Goal: Navigation & Orientation: Find specific page/section

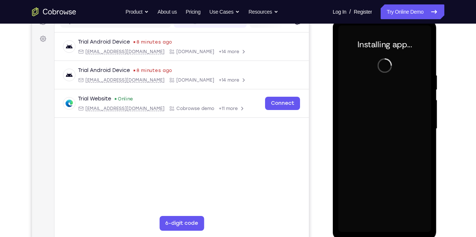
scroll to position [102, 0]
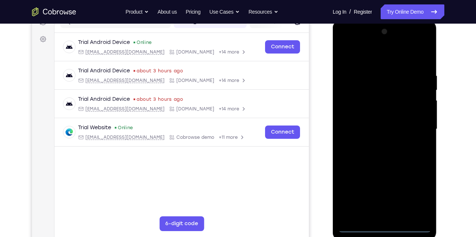
click at [382, 227] on div at bounding box center [385, 129] width 93 height 206
click at [416, 196] on div at bounding box center [385, 129] width 93 height 206
click at [347, 45] on div at bounding box center [385, 129] width 93 height 206
click at [417, 125] on div at bounding box center [385, 129] width 93 height 206
click at [380, 143] on div at bounding box center [385, 129] width 93 height 206
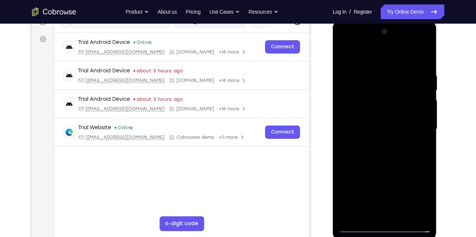
click at [395, 165] on div at bounding box center [385, 129] width 93 height 206
click at [373, 125] on div at bounding box center [385, 129] width 93 height 206
click at [365, 129] on div at bounding box center [385, 129] width 93 height 206
click at [379, 124] on div at bounding box center [385, 129] width 93 height 206
click at [395, 141] on div at bounding box center [385, 129] width 93 height 206
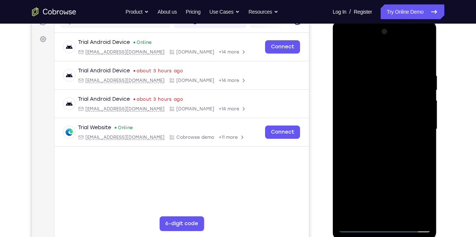
click at [402, 56] on div at bounding box center [385, 129] width 93 height 206
click at [382, 65] on div at bounding box center [385, 129] width 93 height 206
click at [395, 167] on div at bounding box center [385, 129] width 93 height 206
click at [411, 115] on div at bounding box center [385, 129] width 93 height 206
drag, startPoint x: 393, startPoint y: 181, endPoint x: 389, endPoint y: 90, distance: 91.5
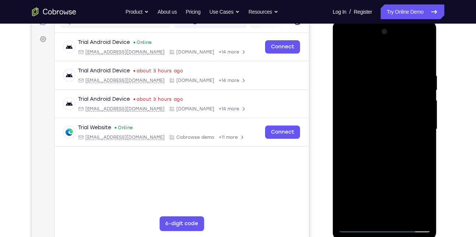
click at [389, 90] on div at bounding box center [385, 129] width 93 height 206
click at [370, 209] on div at bounding box center [385, 129] width 93 height 206
click at [373, 115] on div at bounding box center [385, 129] width 93 height 206
click at [357, 115] on div at bounding box center [385, 129] width 93 height 206
click at [406, 147] on div at bounding box center [385, 129] width 93 height 206
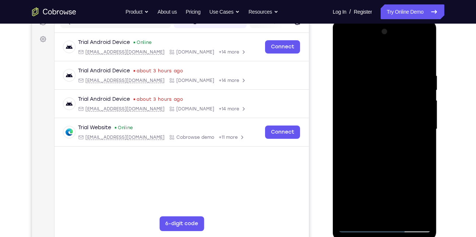
click at [396, 109] on div at bounding box center [385, 129] width 93 height 206
click at [380, 95] on div at bounding box center [385, 129] width 93 height 206
click at [342, 53] on div at bounding box center [385, 129] width 93 height 206
click at [392, 157] on div at bounding box center [385, 129] width 93 height 206
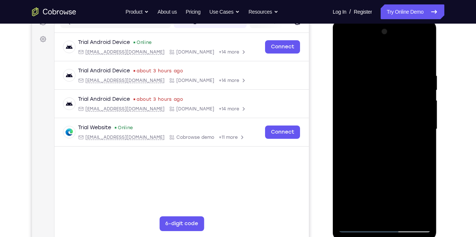
click at [374, 67] on div at bounding box center [385, 129] width 93 height 206
click at [415, 213] on div at bounding box center [385, 129] width 93 height 206
drag, startPoint x: 347, startPoint y: 116, endPoint x: 414, endPoint y: 115, distance: 66.7
click at [414, 115] on div at bounding box center [385, 129] width 93 height 206
click at [363, 211] on div at bounding box center [385, 129] width 93 height 206
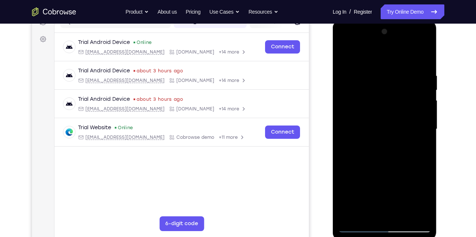
click at [413, 146] on div at bounding box center [385, 129] width 93 height 206
click at [399, 213] on div at bounding box center [385, 129] width 93 height 206
click at [421, 213] on div at bounding box center [385, 129] width 93 height 206
drag, startPoint x: 419, startPoint y: 109, endPoint x: 358, endPoint y: 119, distance: 61.6
click at [358, 119] on div at bounding box center [385, 129] width 93 height 206
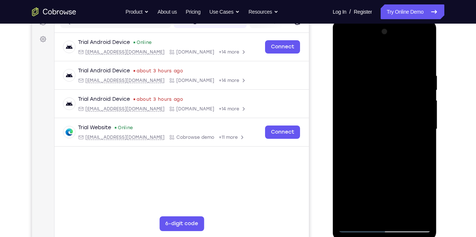
click at [424, 59] on div at bounding box center [385, 129] width 93 height 206
click at [401, 214] on div at bounding box center [385, 129] width 93 height 206
click at [385, 171] on div at bounding box center [385, 129] width 93 height 206
click at [390, 121] on div at bounding box center [385, 129] width 93 height 206
click at [355, 214] on div at bounding box center [385, 129] width 93 height 206
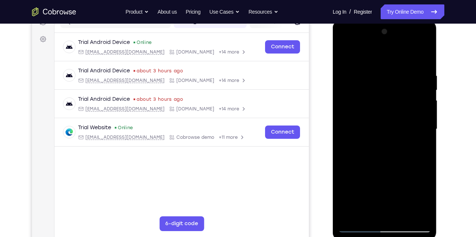
click at [424, 149] on div at bounding box center [385, 129] width 93 height 206
click at [344, 46] on div at bounding box center [385, 129] width 93 height 206
click at [354, 107] on div at bounding box center [385, 129] width 93 height 206
click at [410, 66] on div at bounding box center [385, 129] width 93 height 206
click at [396, 98] on div at bounding box center [385, 129] width 93 height 206
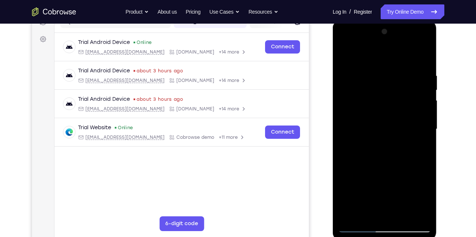
click at [364, 122] on div at bounding box center [385, 129] width 93 height 206
drag, startPoint x: 402, startPoint y: 80, endPoint x: 418, endPoint y: 190, distance: 111.4
click at [418, 190] on div at bounding box center [385, 129] width 93 height 206
drag, startPoint x: 398, startPoint y: 202, endPoint x: 394, endPoint y: 206, distance: 6.8
click at [394, 206] on div at bounding box center [385, 129] width 93 height 206
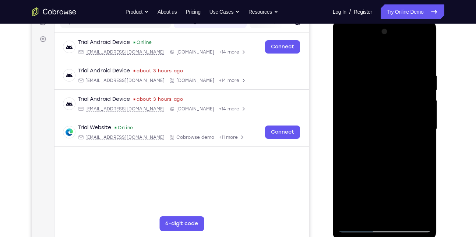
click at [371, 92] on div at bounding box center [385, 129] width 93 height 206
click at [342, 53] on div at bounding box center [385, 129] width 93 height 206
click at [346, 55] on div at bounding box center [385, 129] width 93 height 206
click at [346, 56] on div at bounding box center [385, 129] width 93 height 206
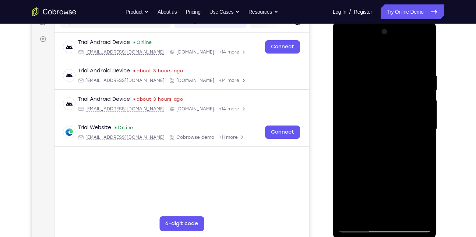
drag, startPoint x: 392, startPoint y: 168, endPoint x: 391, endPoint y: 117, distance: 50.9
click at [391, 117] on div at bounding box center [385, 129] width 93 height 206
drag, startPoint x: 393, startPoint y: 144, endPoint x: 397, endPoint y: 94, distance: 50.3
click at [397, 94] on div at bounding box center [385, 129] width 93 height 206
drag, startPoint x: 395, startPoint y: 161, endPoint x: 397, endPoint y: 53, distance: 107.6
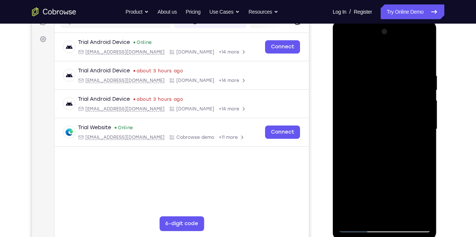
click at [397, 53] on div at bounding box center [385, 129] width 93 height 206
drag, startPoint x: 395, startPoint y: 196, endPoint x: 395, endPoint y: 77, distance: 119.4
click at [395, 77] on div at bounding box center [385, 129] width 93 height 206
drag, startPoint x: 396, startPoint y: 193, endPoint x: 396, endPoint y: 84, distance: 108.7
click at [396, 84] on div at bounding box center [385, 129] width 93 height 206
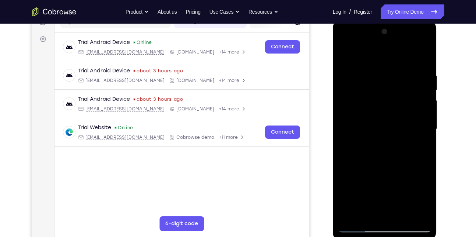
drag, startPoint x: 399, startPoint y: 199, endPoint x: 403, endPoint y: 86, distance: 112.4
click at [403, 86] on div at bounding box center [385, 129] width 93 height 206
click at [356, 182] on div at bounding box center [385, 129] width 93 height 206
click at [386, 145] on div at bounding box center [385, 129] width 93 height 206
drag, startPoint x: 408, startPoint y: 200, endPoint x: 401, endPoint y: 108, distance: 92.8
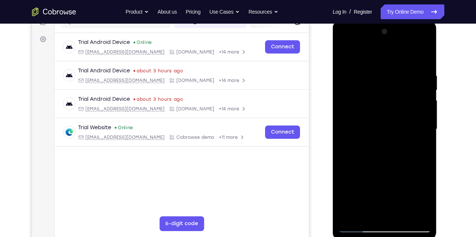
click at [401, 108] on div at bounding box center [385, 129] width 93 height 206
drag, startPoint x: 389, startPoint y: 172, endPoint x: 395, endPoint y: 72, distance: 100.7
click at [395, 72] on div at bounding box center [385, 129] width 93 height 206
drag, startPoint x: 394, startPoint y: 177, endPoint x: 398, endPoint y: 62, distance: 114.6
click at [398, 62] on div at bounding box center [385, 129] width 93 height 206
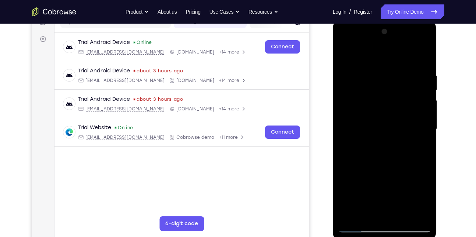
drag, startPoint x: 399, startPoint y: 183, endPoint x: 390, endPoint y: 66, distance: 117.2
click at [390, 66] on div at bounding box center [385, 129] width 93 height 206
drag, startPoint x: 399, startPoint y: 199, endPoint x: 404, endPoint y: 67, distance: 132.0
click at [404, 67] on div at bounding box center [385, 129] width 93 height 206
drag, startPoint x: 406, startPoint y: 185, endPoint x: 404, endPoint y: 63, distance: 121.2
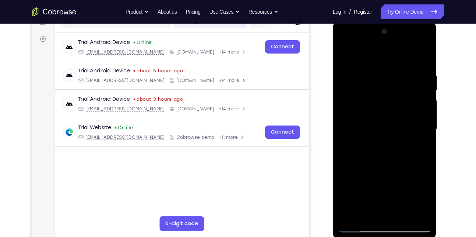
click at [404, 63] on div at bounding box center [385, 129] width 93 height 206
click at [358, 128] on div at bounding box center [385, 129] width 93 height 206
click at [389, 85] on div at bounding box center [385, 129] width 93 height 206
drag, startPoint x: 393, startPoint y: 171, endPoint x: 392, endPoint y: 61, distance: 110.2
click at [392, 61] on div at bounding box center [385, 129] width 93 height 206
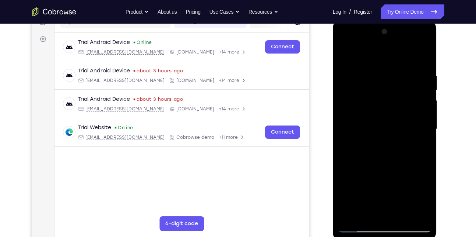
drag, startPoint x: 405, startPoint y: 195, endPoint x: 399, endPoint y: 66, distance: 129.8
click at [399, 66] on div at bounding box center [385, 129] width 93 height 206
drag, startPoint x: 398, startPoint y: 195, endPoint x: 388, endPoint y: 77, distance: 118.0
click at [388, 77] on div at bounding box center [385, 129] width 93 height 206
drag, startPoint x: 387, startPoint y: 183, endPoint x: 388, endPoint y: 82, distance: 101.3
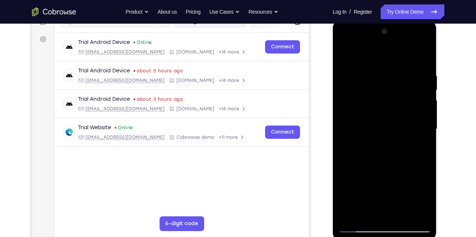
click at [388, 82] on div at bounding box center [385, 129] width 93 height 206
click at [361, 227] on div at bounding box center [385, 129] width 93 height 206
click at [353, 103] on div at bounding box center [385, 129] width 93 height 206
click at [376, 70] on div at bounding box center [385, 129] width 93 height 206
click at [415, 212] on div at bounding box center [385, 129] width 93 height 206
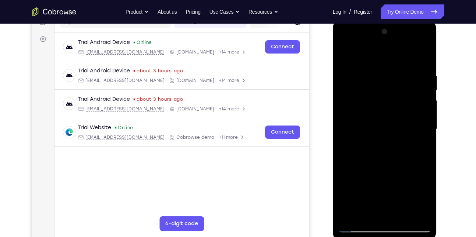
click at [423, 58] on div at bounding box center [385, 129] width 93 height 206
click at [395, 168] on div at bounding box center [385, 129] width 93 height 206
drag, startPoint x: 398, startPoint y: 177, endPoint x: 394, endPoint y: 54, distance: 122.8
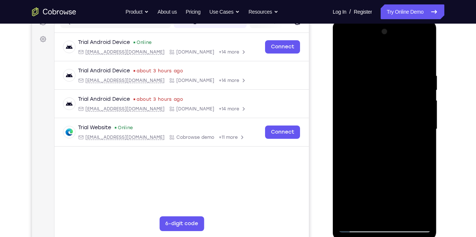
click at [394, 54] on div at bounding box center [385, 129] width 93 height 206
drag, startPoint x: 407, startPoint y: 190, endPoint x: 407, endPoint y: 78, distance: 111.6
click at [407, 78] on div at bounding box center [385, 129] width 93 height 206
drag, startPoint x: 411, startPoint y: 168, endPoint x: 404, endPoint y: 50, distance: 117.7
click at [404, 50] on div at bounding box center [385, 129] width 93 height 206
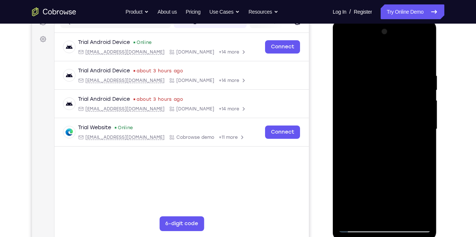
click at [389, 94] on div at bounding box center [385, 129] width 93 height 206
drag, startPoint x: 387, startPoint y: 171, endPoint x: 384, endPoint y: 132, distance: 39.5
click at [384, 132] on div at bounding box center [385, 129] width 93 height 206
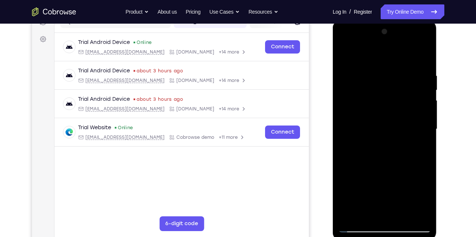
click at [346, 95] on div at bounding box center [385, 129] width 93 height 206
drag, startPoint x: 388, startPoint y: 152, endPoint x: 381, endPoint y: 75, distance: 77.0
click at [381, 75] on div at bounding box center [385, 129] width 93 height 206
drag, startPoint x: 394, startPoint y: 179, endPoint x: 388, endPoint y: 65, distance: 114.0
click at [388, 65] on div at bounding box center [385, 129] width 93 height 206
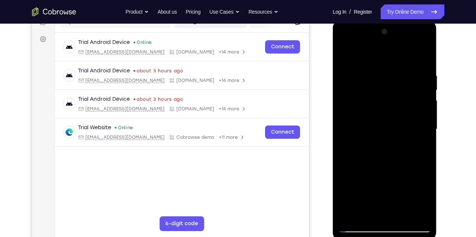
drag, startPoint x: 401, startPoint y: 176, endPoint x: 397, endPoint y: 64, distance: 112.1
click at [397, 64] on div at bounding box center [385, 129] width 93 height 206
drag, startPoint x: 398, startPoint y: 182, endPoint x: 388, endPoint y: 83, distance: 99.2
click at [388, 83] on div at bounding box center [385, 129] width 93 height 206
drag, startPoint x: 396, startPoint y: 168, endPoint x: 387, endPoint y: 70, distance: 98.8
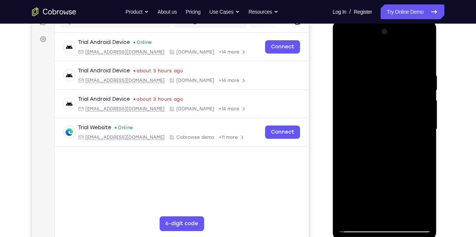
click at [387, 70] on div at bounding box center [385, 129] width 93 height 206
drag, startPoint x: 401, startPoint y: 187, endPoint x: 401, endPoint y: 80, distance: 106.5
click at [401, 80] on div at bounding box center [385, 129] width 93 height 206
drag, startPoint x: 402, startPoint y: 176, endPoint x: 396, endPoint y: 66, distance: 111.1
click at [396, 66] on div at bounding box center [385, 129] width 93 height 206
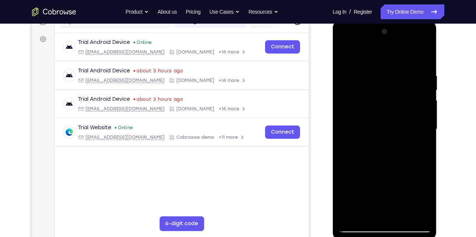
drag, startPoint x: 395, startPoint y: 174, endPoint x: 390, endPoint y: 90, distance: 84.5
click at [390, 90] on div at bounding box center [385, 129] width 93 height 206
drag, startPoint x: 405, startPoint y: 198, endPoint x: 401, endPoint y: 119, distance: 79.3
click at [401, 119] on div at bounding box center [385, 129] width 93 height 206
drag, startPoint x: 397, startPoint y: 186, endPoint x: 399, endPoint y: 90, distance: 96.9
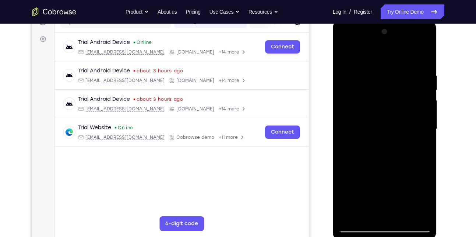
click at [399, 90] on div at bounding box center [385, 129] width 93 height 206
drag, startPoint x: 398, startPoint y: 180, endPoint x: 393, endPoint y: 67, distance: 112.5
click at [393, 67] on div at bounding box center [385, 129] width 93 height 206
drag, startPoint x: 405, startPoint y: 174, endPoint x: 393, endPoint y: 80, distance: 95.2
click at [393, 80] on div at bounding box center [385, 129] width 93 height 206
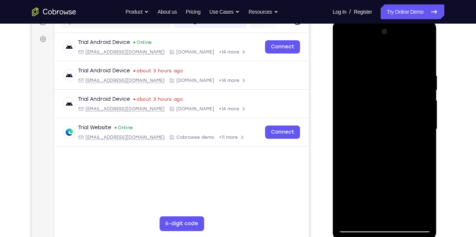
drag, startPoint x: 401, startPoint y: 184, endPoint x: 388, endPoint y: 80, distance: 105.0
click at [388, 80] on div at bounding box center [385, 129] width 93 height 206
drag, startPoint x: 391, startPoint y: 181, endPoint x: 394, endPoint y: 91, distance: 89.9
click at [394, 91] on div at bounding box center [385, 129] width 93 height 206
